Goal: Information Seeking & Learning: Learn about a topic

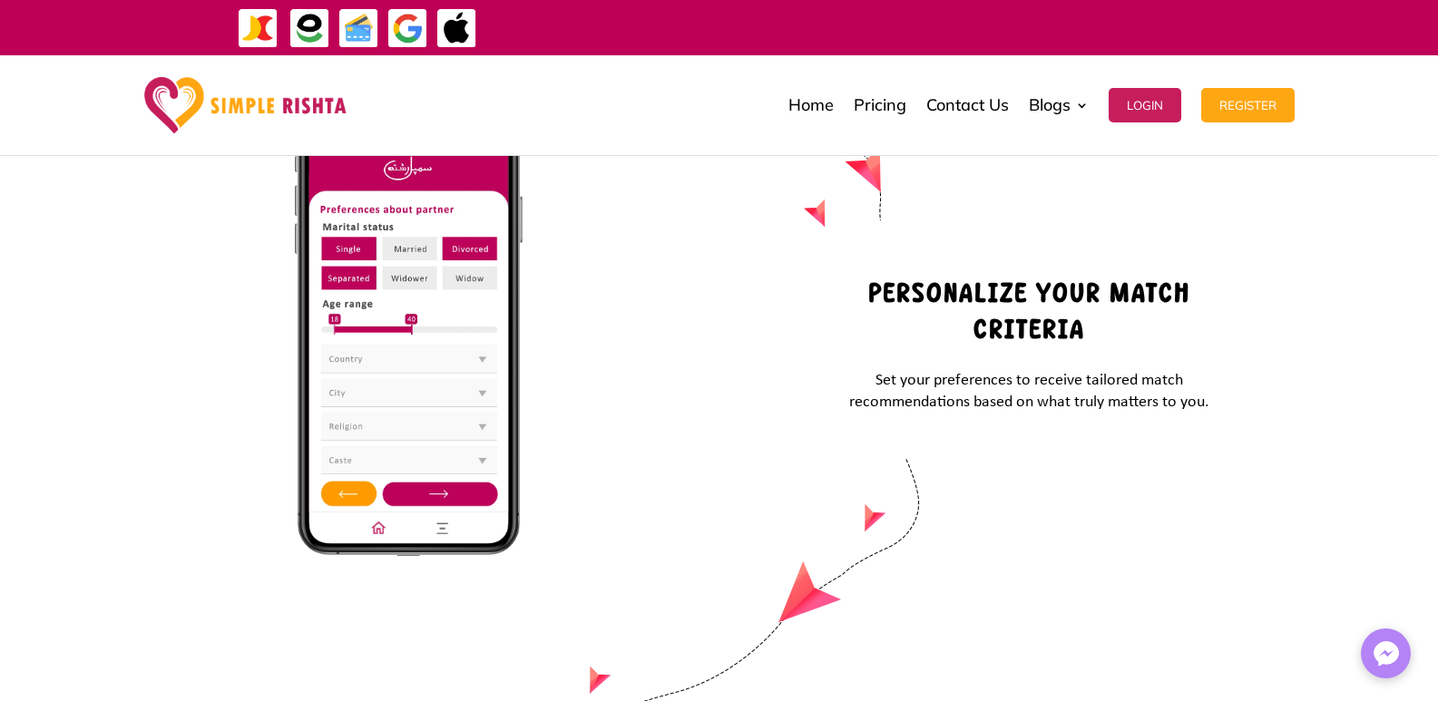
scroll to position [7724, 0]
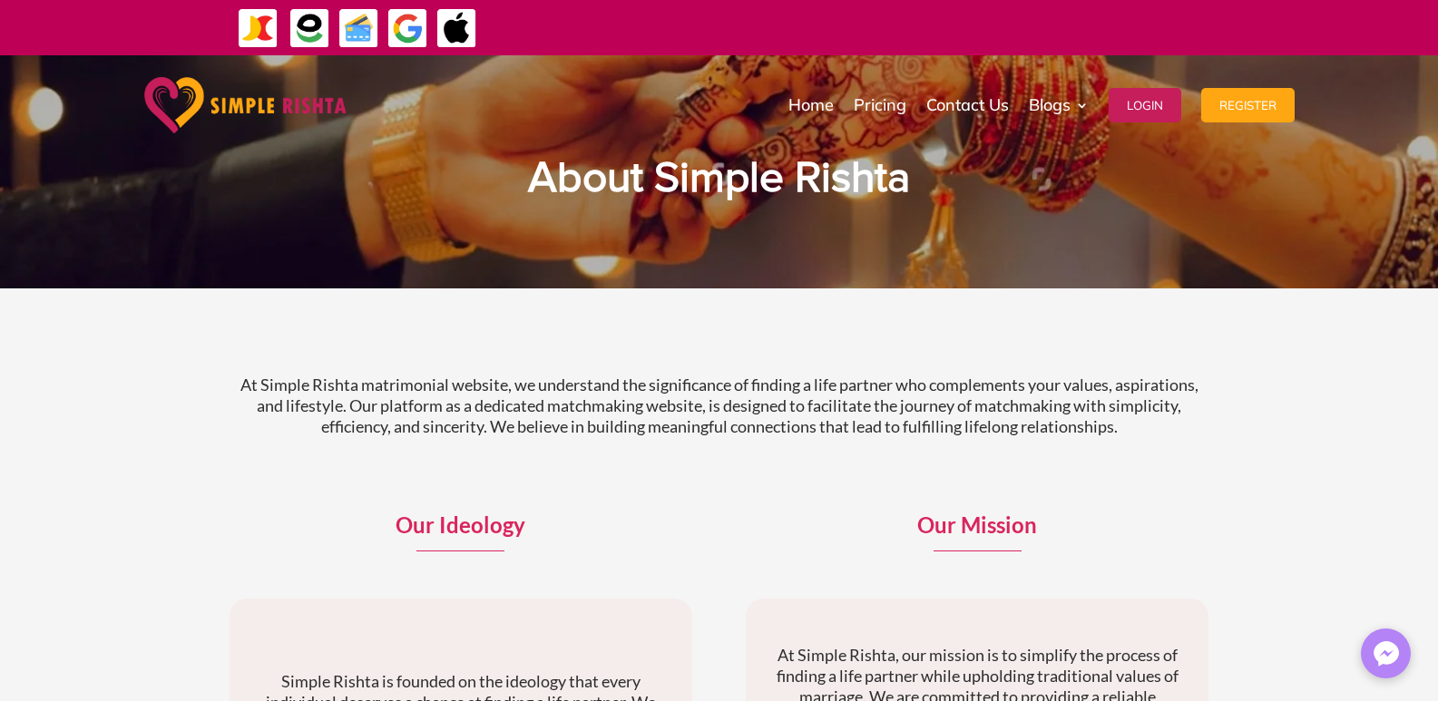
click at [243, 378] on p "At Simple Rishta matrimonial website, we understand the significance of finding…" at bounding box center [719, 406] width 980 height 63
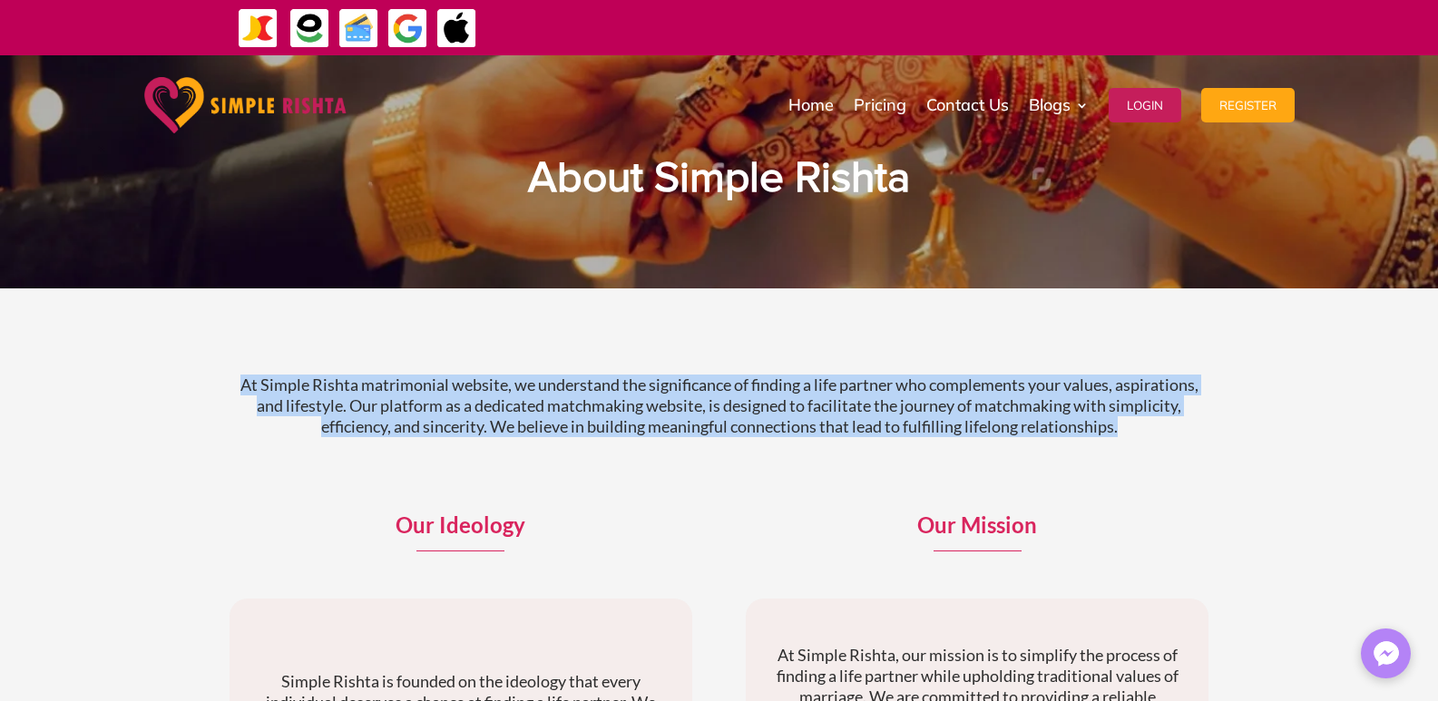
drag, startPoint x: 240, startPoint y: 378, endPoint x: 1187, endPoint y: 444, distance: 949.3
click at [1187, 444] on div "At Simple Rishta matrimonial website, we understand the significance of finding…" at bounding box center [719, 422] width 980 height 140
copy p "At Simple Rishta matrimonial website, we understand the significance of finding…"
click at [393, 435] on p "At Simple Rishta matrimonial website, we understand the significance of finding…" at bounding box center [719, 406] width 980 height 63
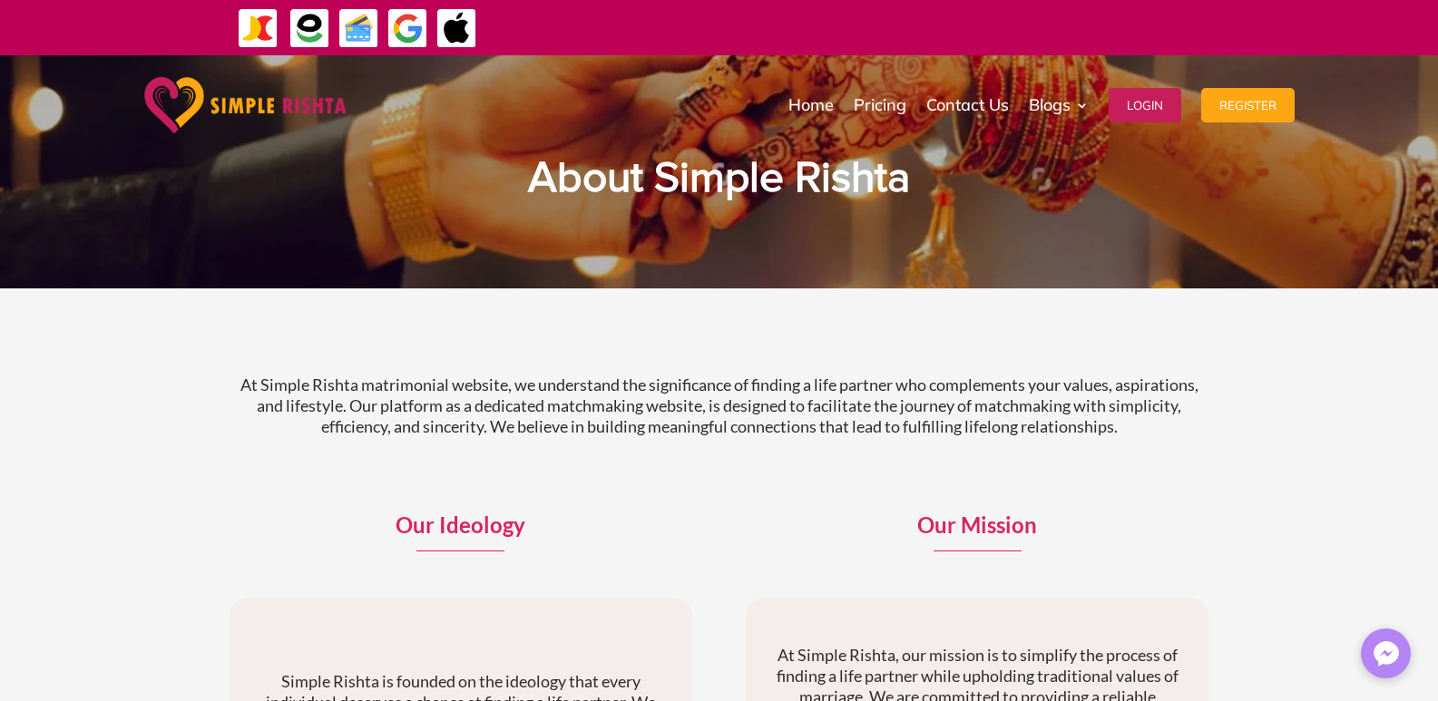
click at [393, 435] on p "At Simple Rishta matrimonial website, we understand the significance of finding…" at bounding box center [719, 406] width 980 height 63
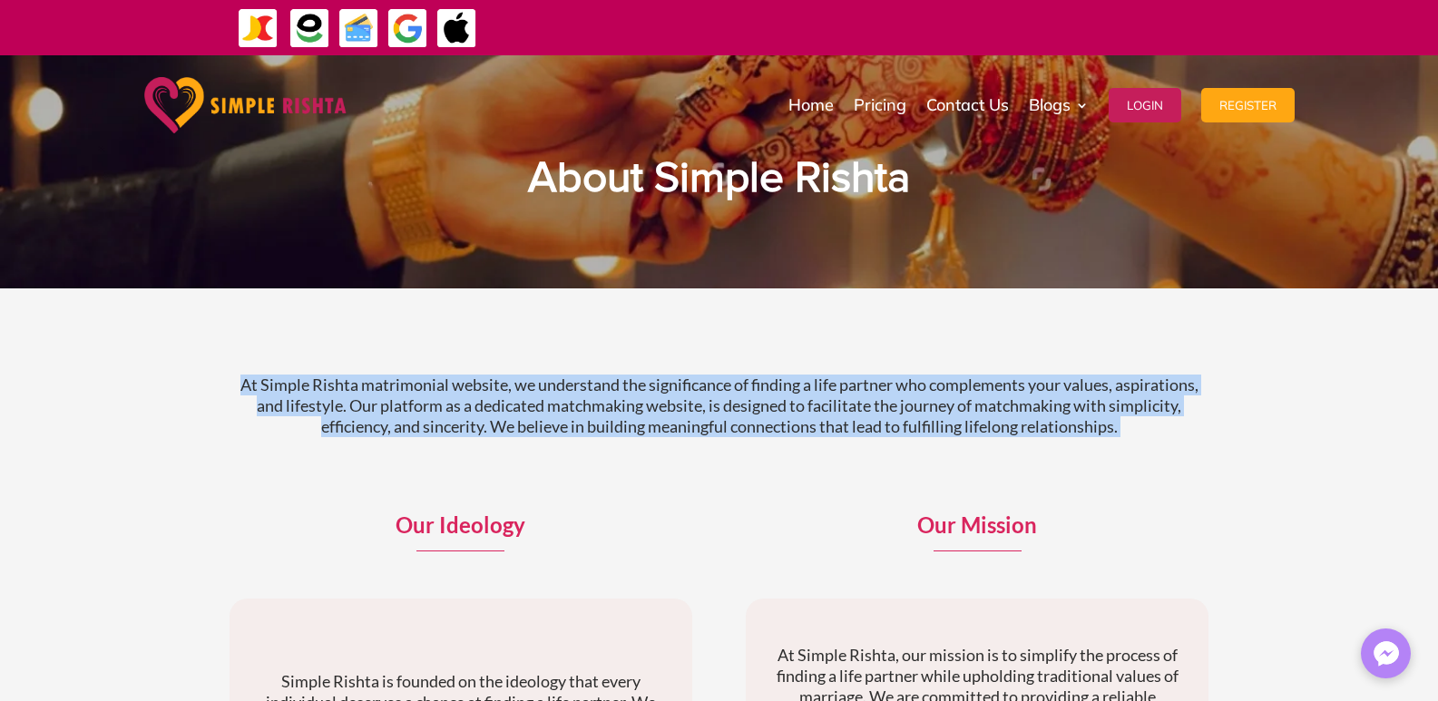
copy div "At Simple Rishta matrimonial website, we understand the significance of finding…"
click at [375, 358] on div "At Simple Rishta matrimonial website, we understand the significance of finding…" at bounding box center [719, 422] width 980 height 140
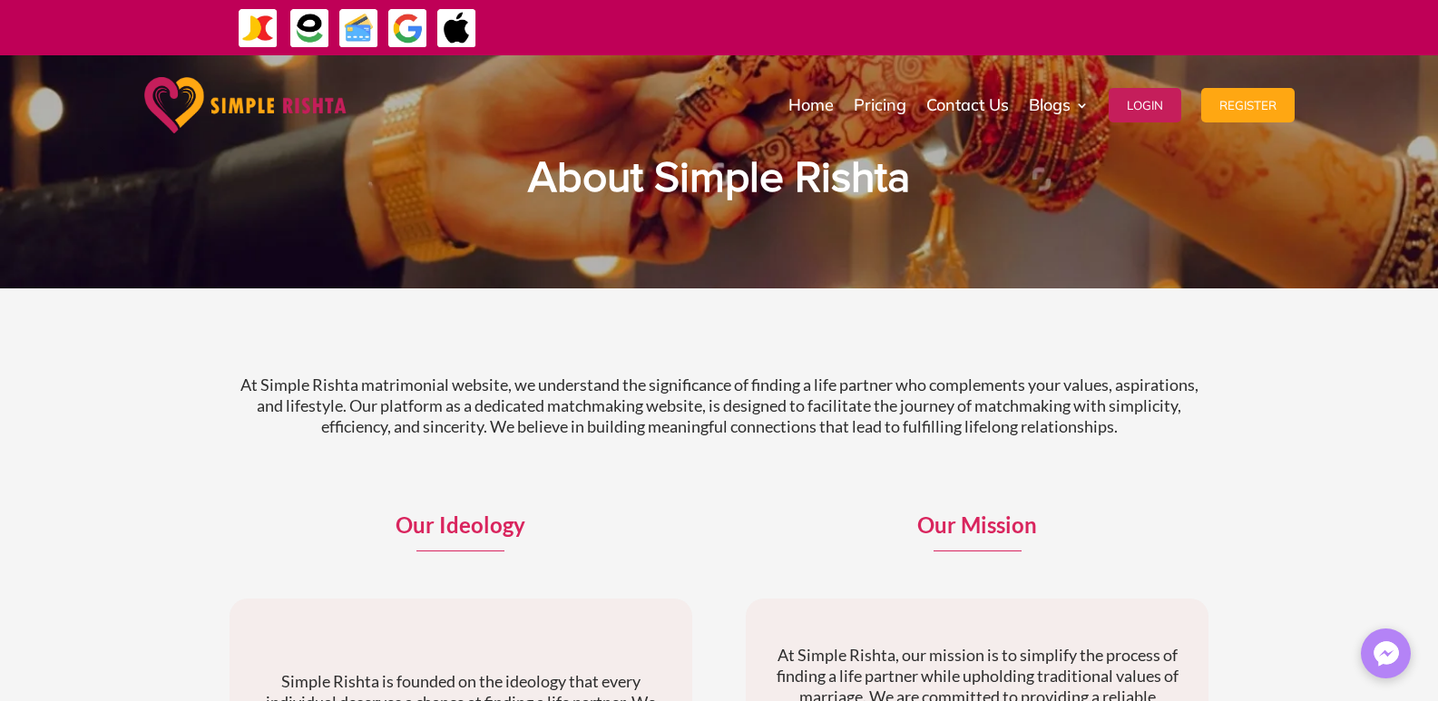
click at [375, 358] on div "At Simple Rishta matrimonial website, we understand the significance of finding…" at bounding box center [719, 422] width 980 height 140
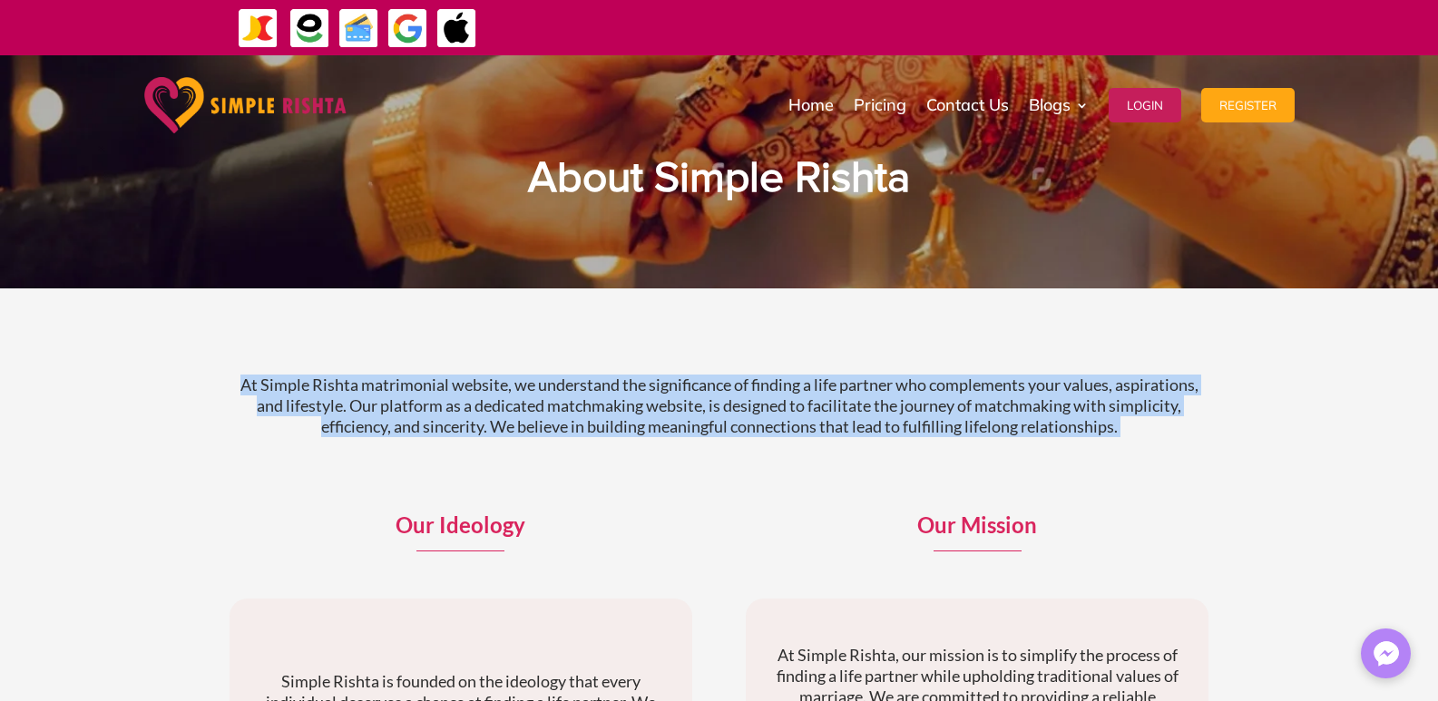
click at [375, 358] on div "At Simple Rishta matrimonial website, we understand the significance of finding…" at bounding box center [719, 422] width 980 height 140
copy div "At Simple Rishta matrimonial website, we understand the significance of finding…"
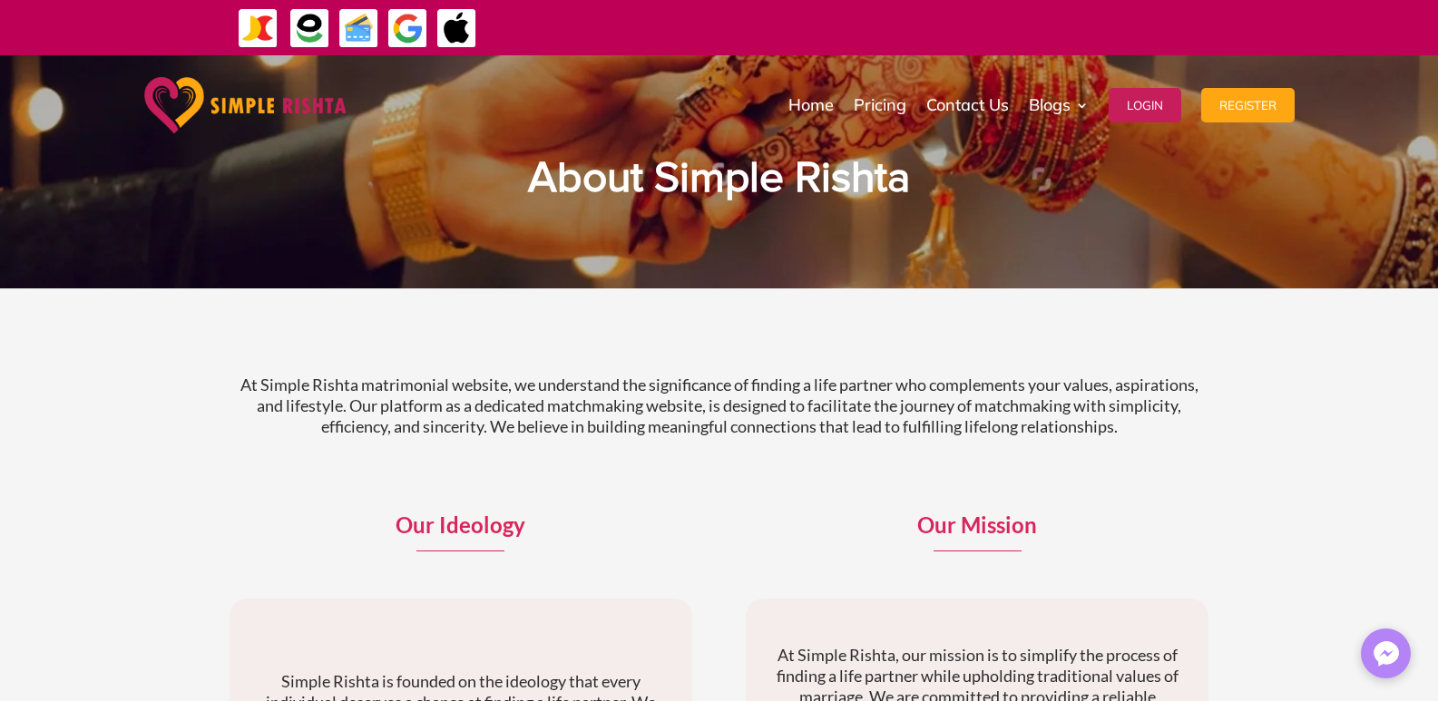
click at [465, 83] on div "Home Pricing Contact Us Blogs English Blog Urdu Blog Login Register Home Pricin…" at bounding box center [834, 105] width 920 height 91
click at [197, 361] on div "At Simple Rishta matrimonial website, we understand the significance of finding…" at bounding box center [719, 673] width 1438 height 770
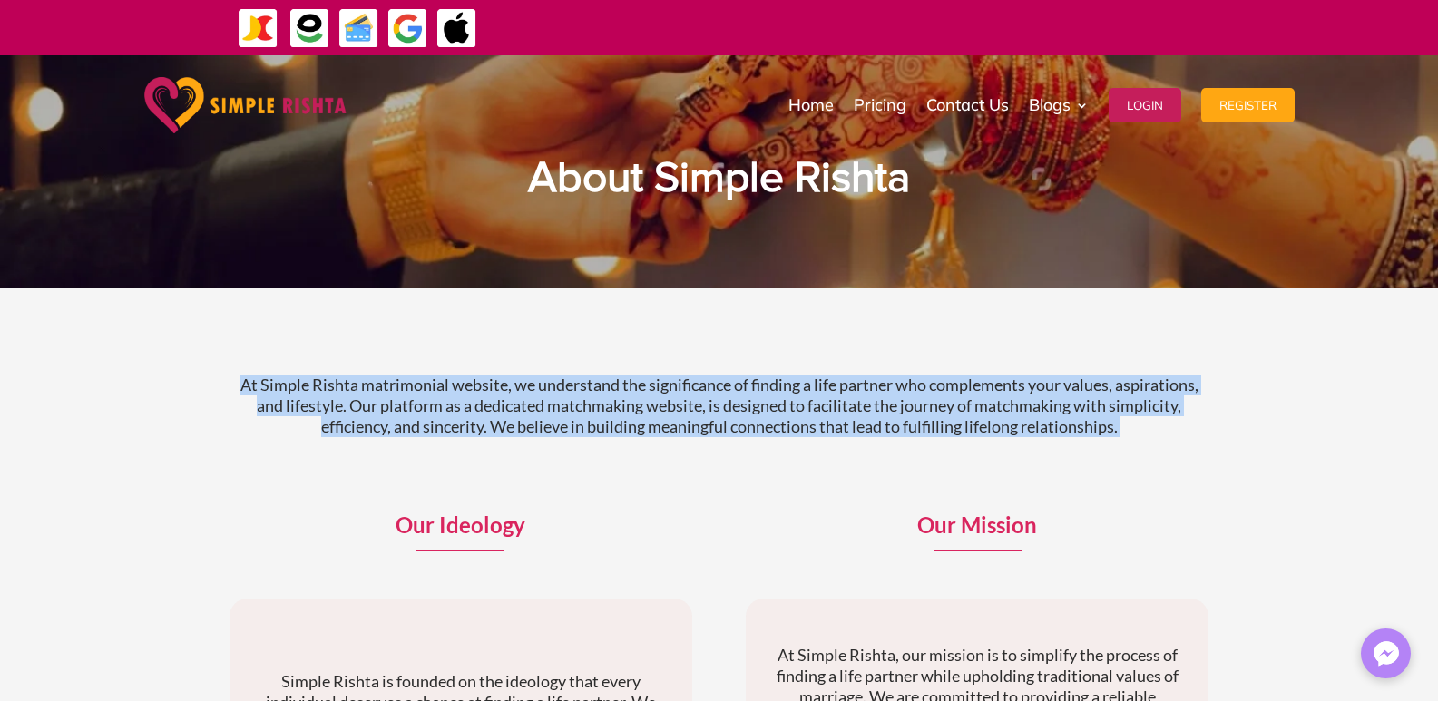
click at [197, 361] on div "At Simple Rishta matrimonial website, we understand the significance of finding…" at bounding box center [719, 673] width 1438 height 770
copy div "At Simple Rishta matrimonial website, we understand the significance of finding…"
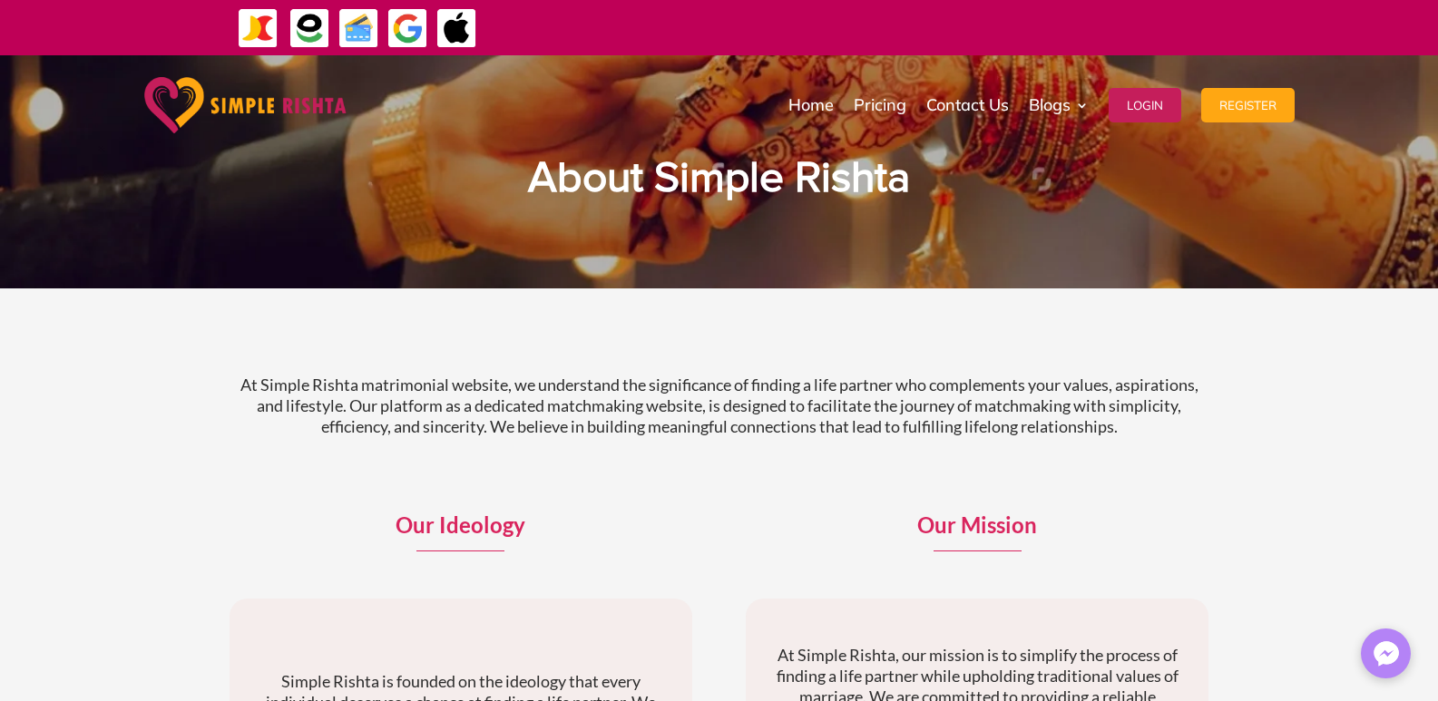
click at [423, 184] on h1 "About Simple Rishta" at bounding box center [719, 183] width 980 height 53
click at [552, 402] on p "At Simple Rishta matrimonial website, we understand the significance of finding…" at bounding box center [719, 406] width 980 height 63
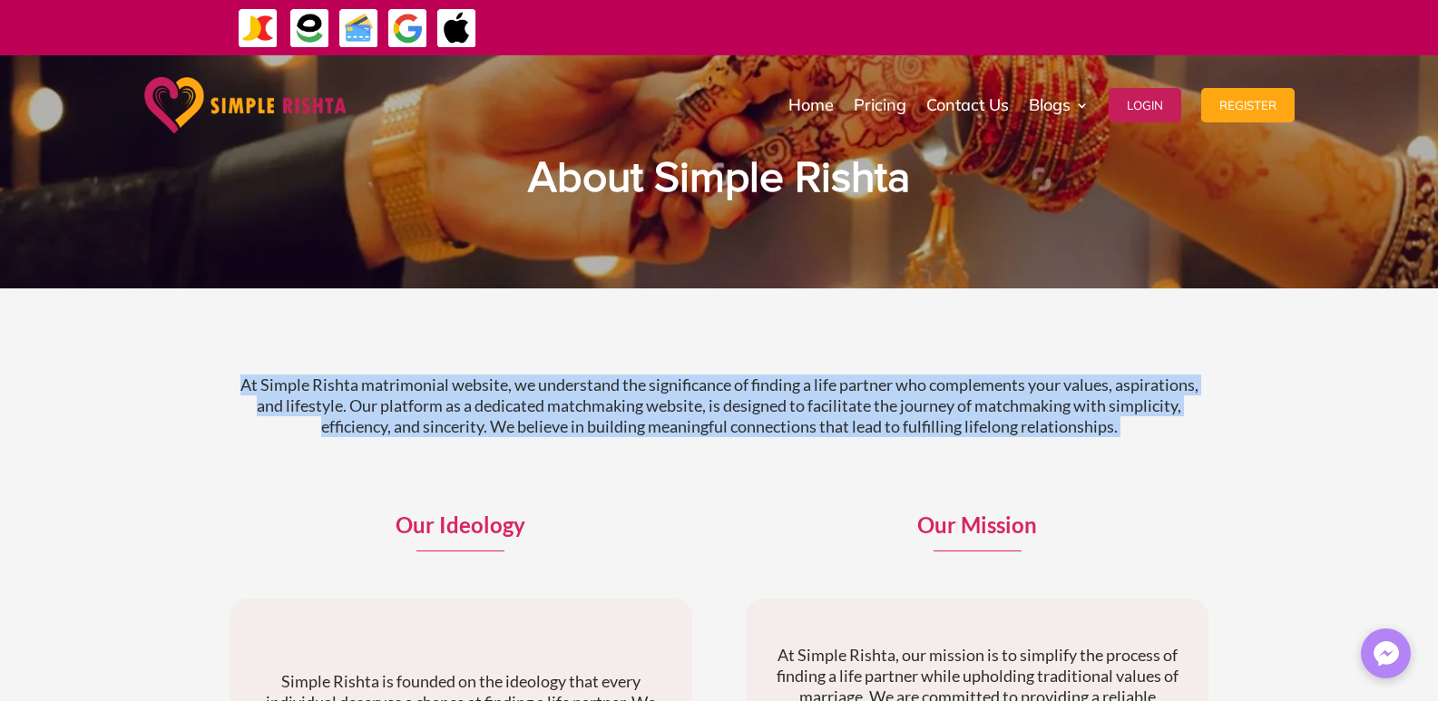
click at [552, 402] on p "At Simple Rishta matrimonial website, we understand the significance of finding…" at bounding box center [719, 406] width 980 height 63
copy div "At Simple Rishta matrimonial website, we understand the significance of finding…"
